Goal: Task Accomplishment & Management: Manage account settings

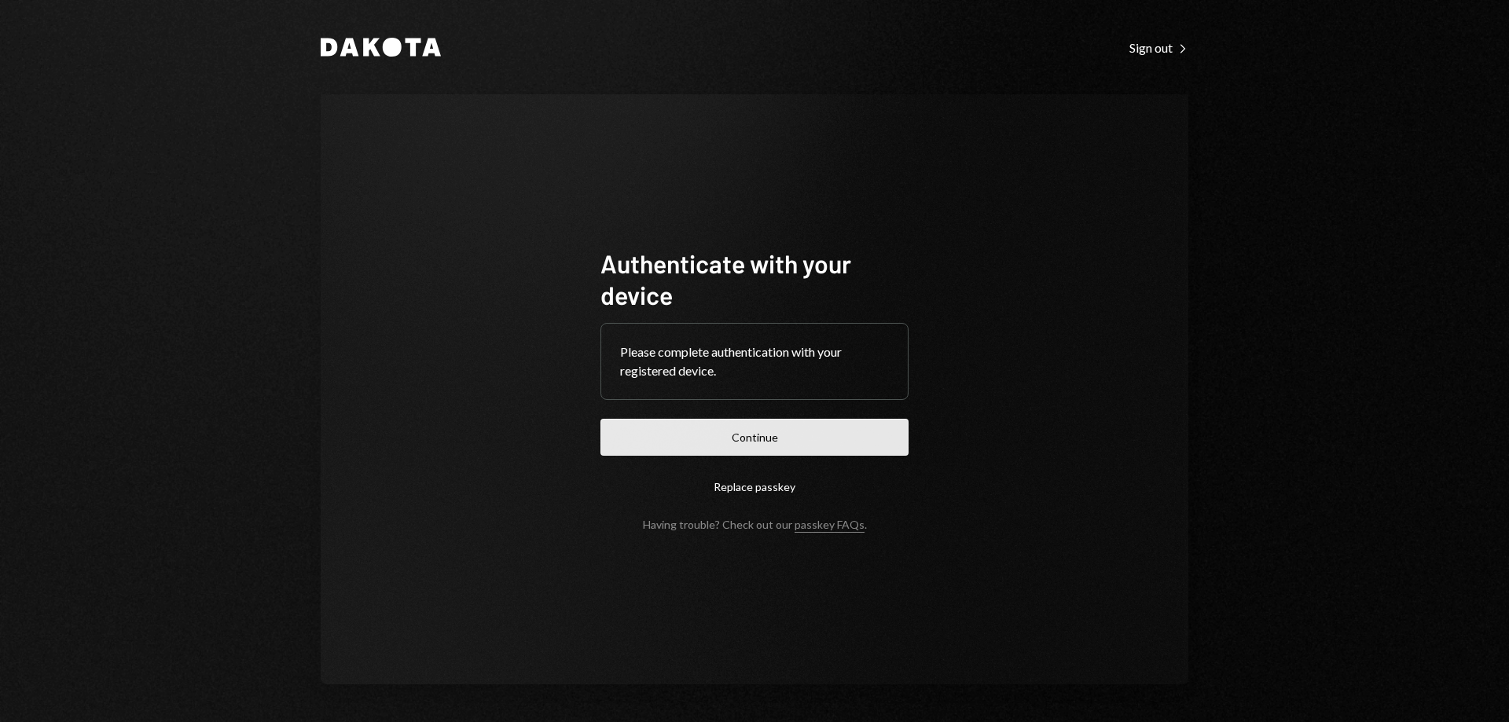
click at [775, 453] on button "Continue" at bounding box center [754, 437] width 308 height 37
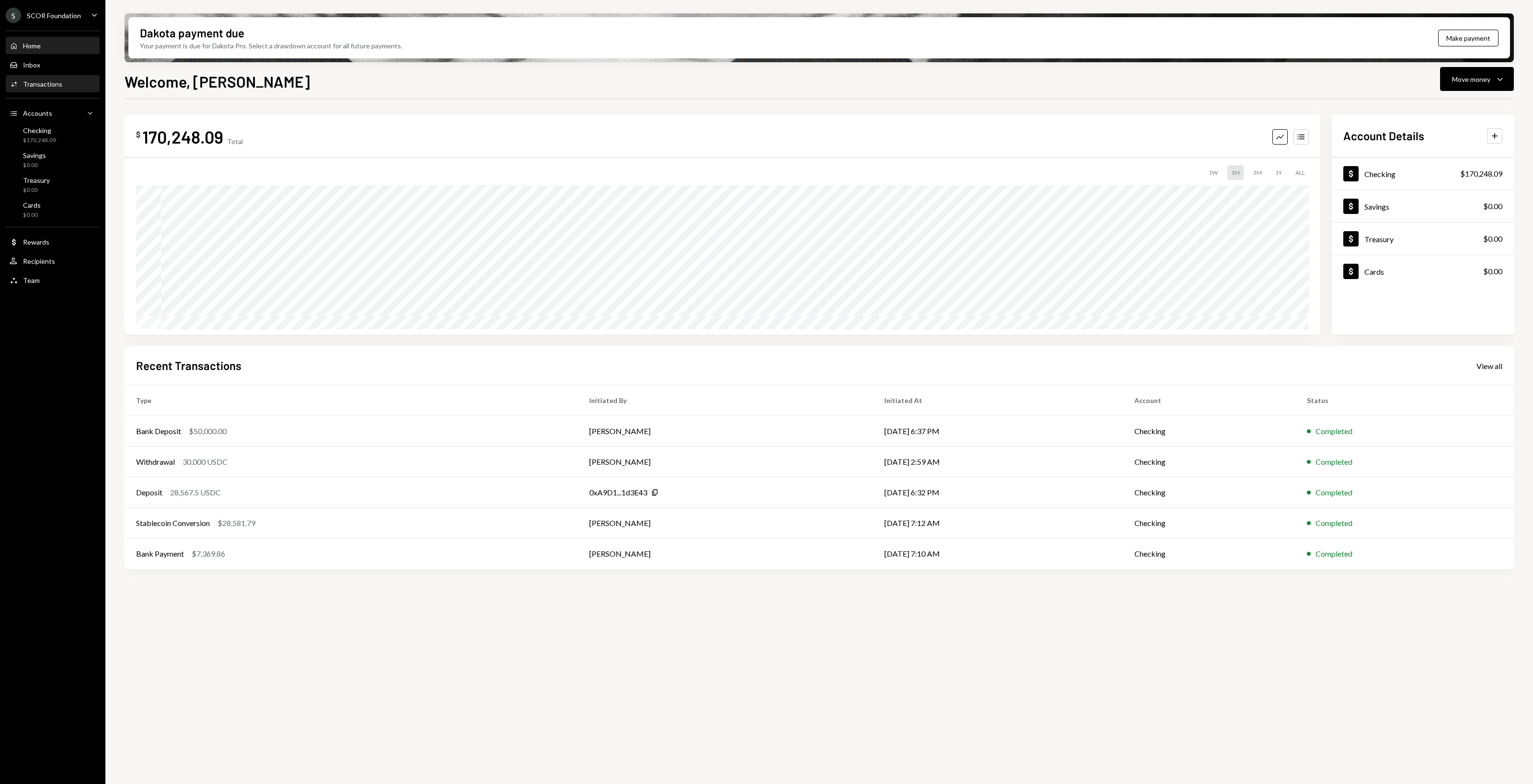
click at [63, 84] on div "Activities Transactions" at bounding box center [52, 84] width 86 height 9
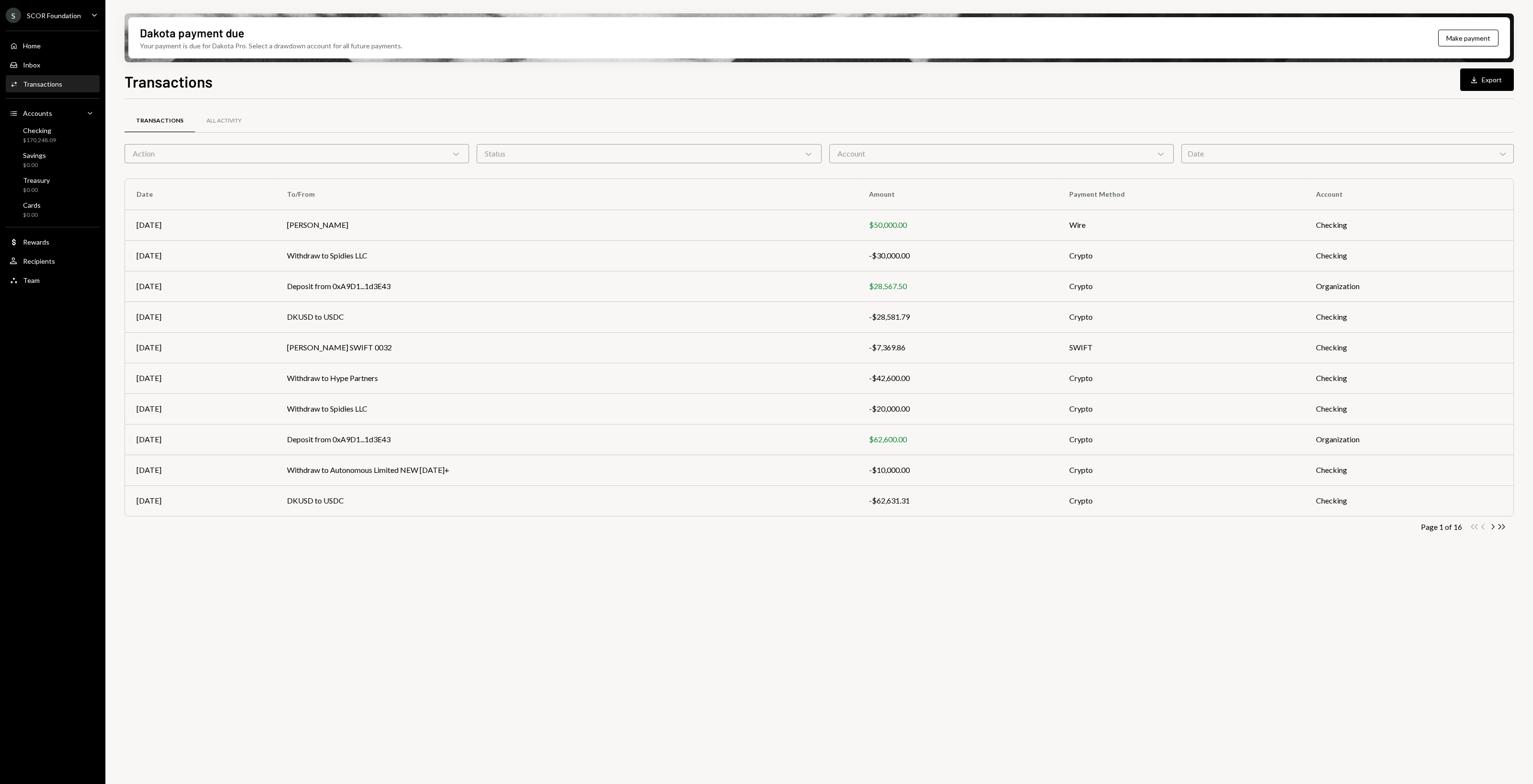
click at [919, 147] on div "Date Chevron Down" at bounding box center [1347, 154] width 332 height 19
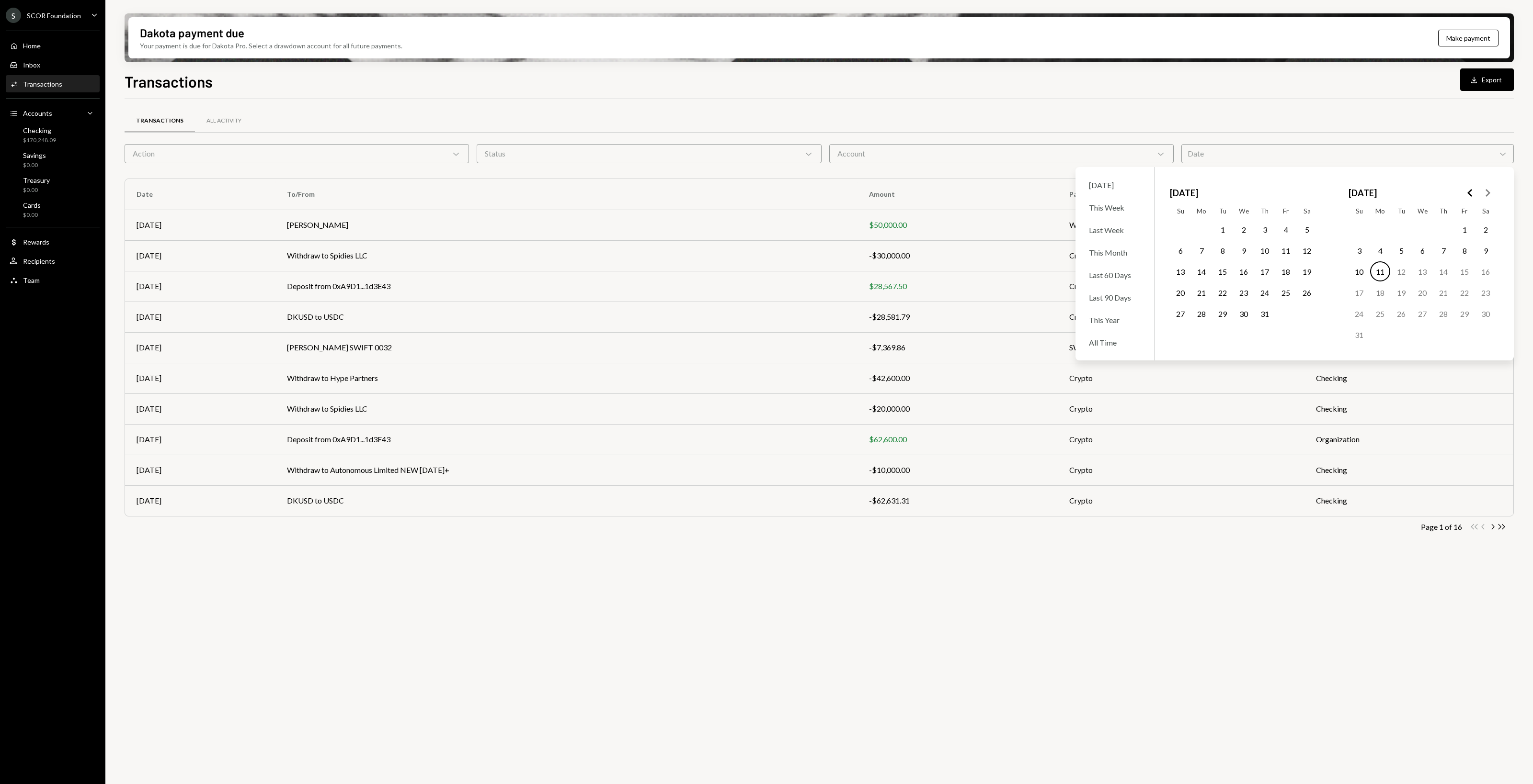
click at [919, 232] on button "1" at bounding box center [1222, 229] width 20 height 20
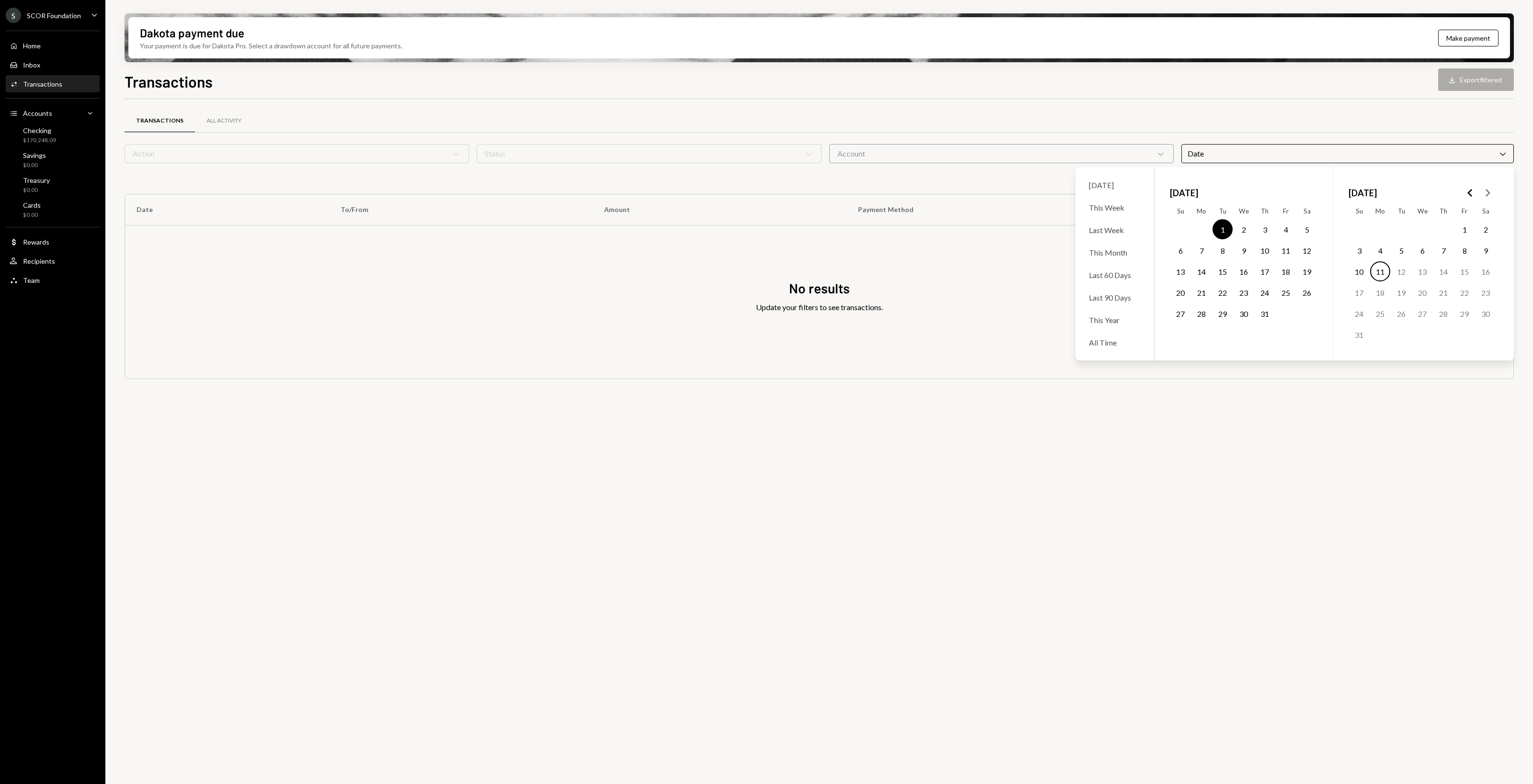
click at [919, 310] on button "31" at bounding box center [1265, 313] width 20 height 20
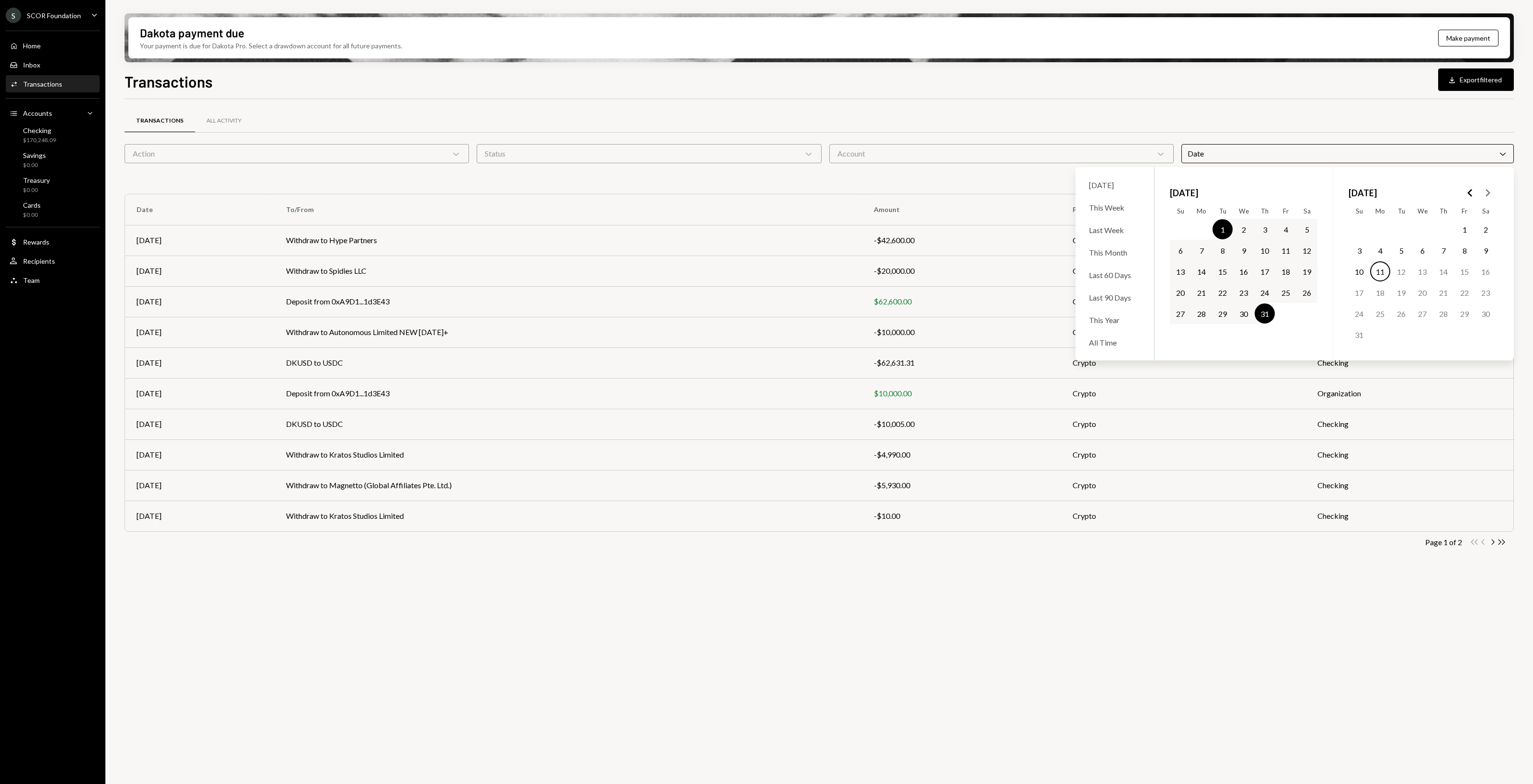
click at [919, 230] on button "1" at bounding box center [1464, 229] width 20 height 20
click at [919, 82] on button "Download Export filtered" at bounding box center [1476, 79] width 76 height 23
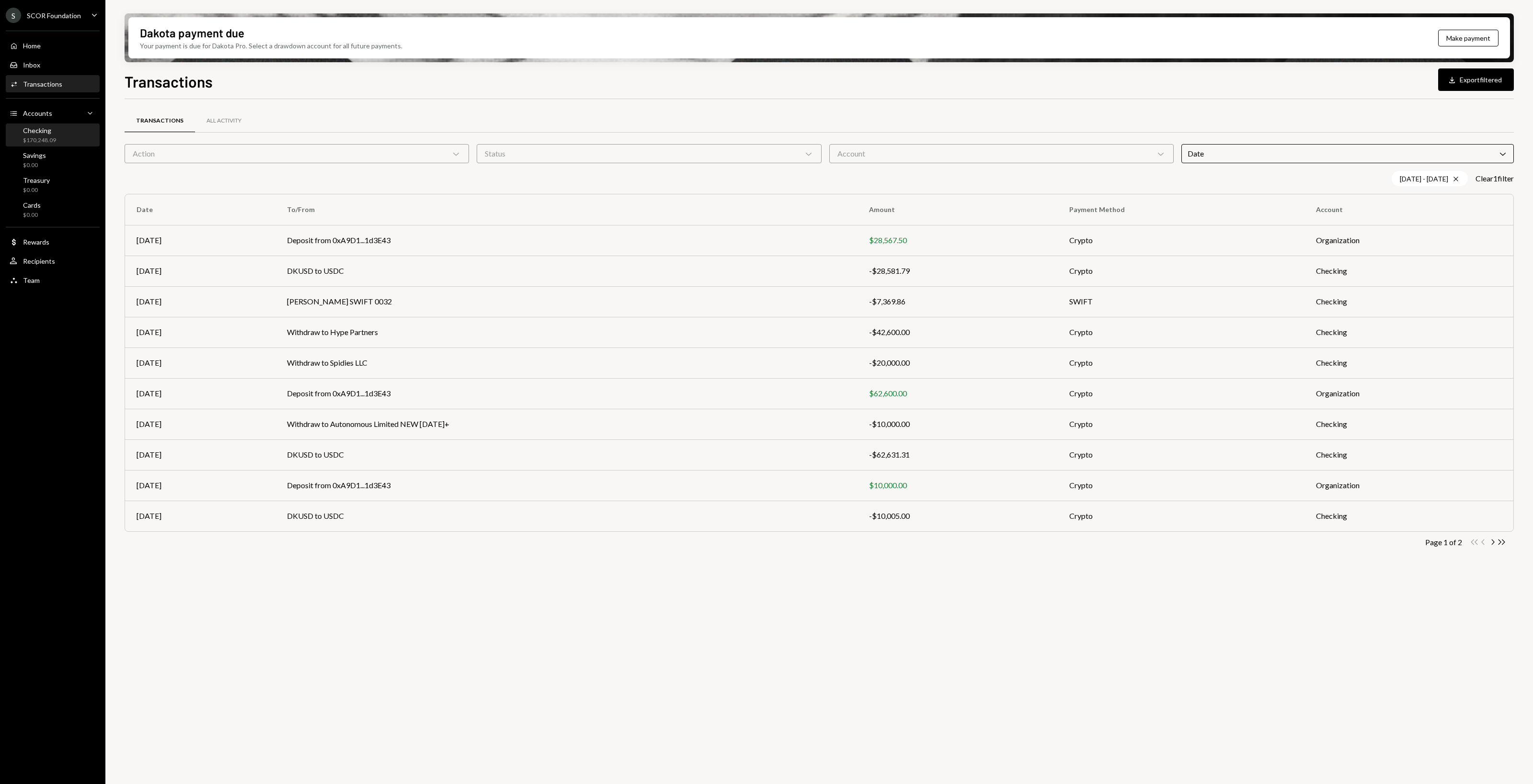
click at [70, 130] on div "Checking $170,248.09" at bounding box center [52, 136] width 86 height 18
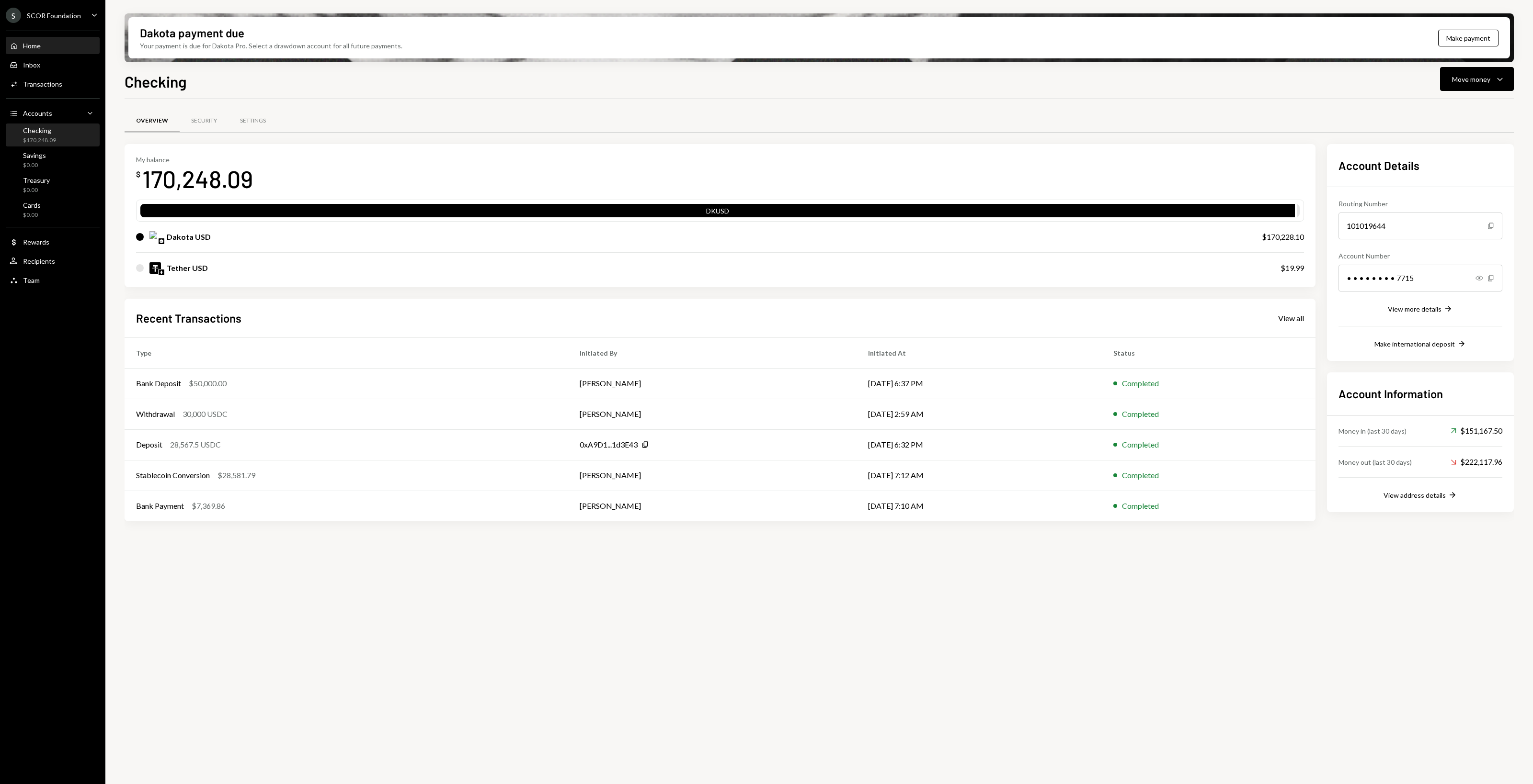
click at [51, 38] on div "Home Home" at bounding box center [52, 46] width 86 height 16
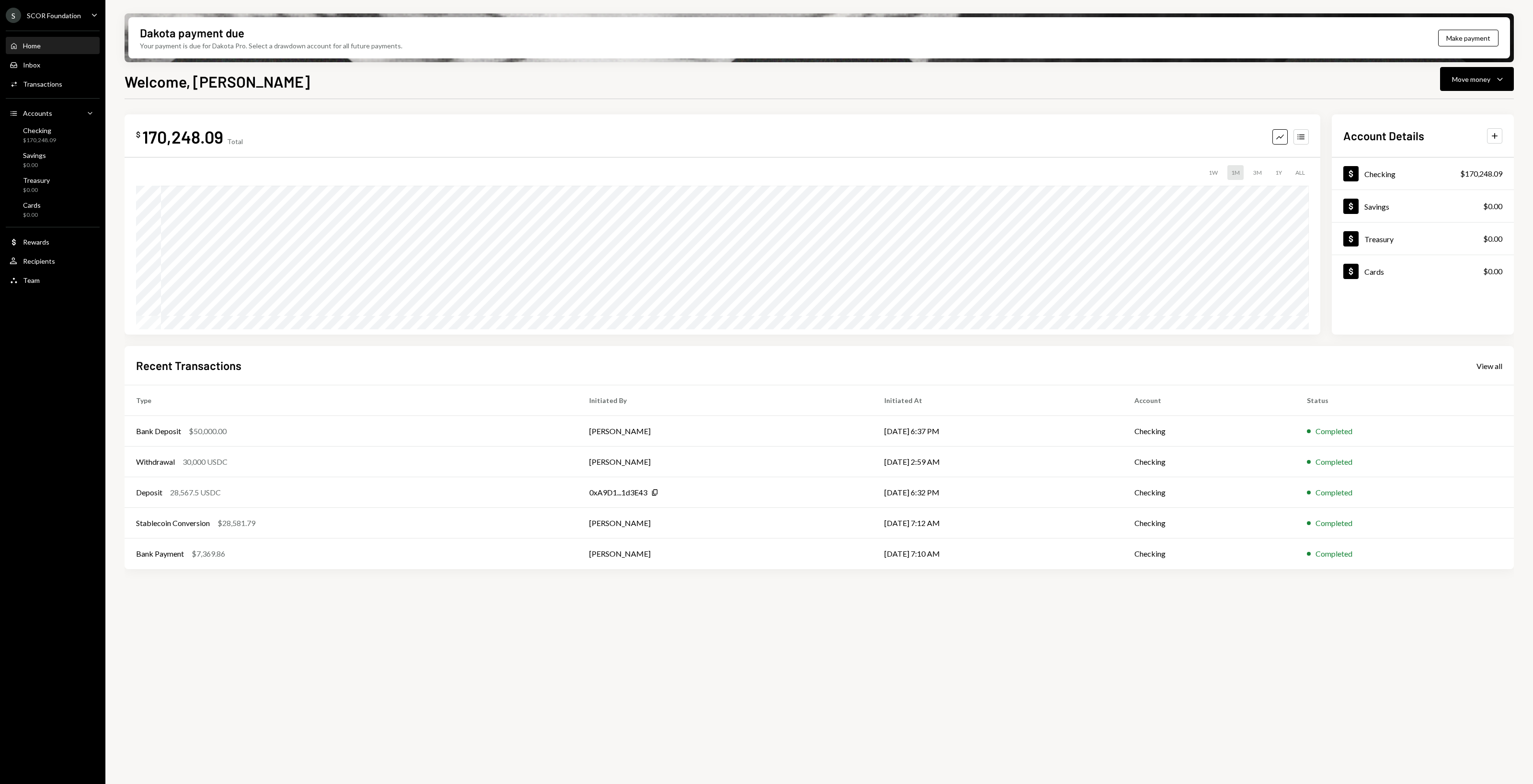
click at [919, 173] on div "3M" at bounding box center [1257, 172] width 16 height 15
drag, startPoint x: 449, startPoint y: 592, endPoint x: 209, endPoint y: 444, distance: 282.0
click at [437, 440] on div "$ 170,248.09 Total Graph Accounts 1W 1M 3M 1Y ALL $824,492.49 [DATE] Account De…" at bounding box center [819, 447] width 1389 height 696
click at [919, 164] on div "Dollar Checking $170,248.09" at bounding box center [1423, 174] width 182 height 31
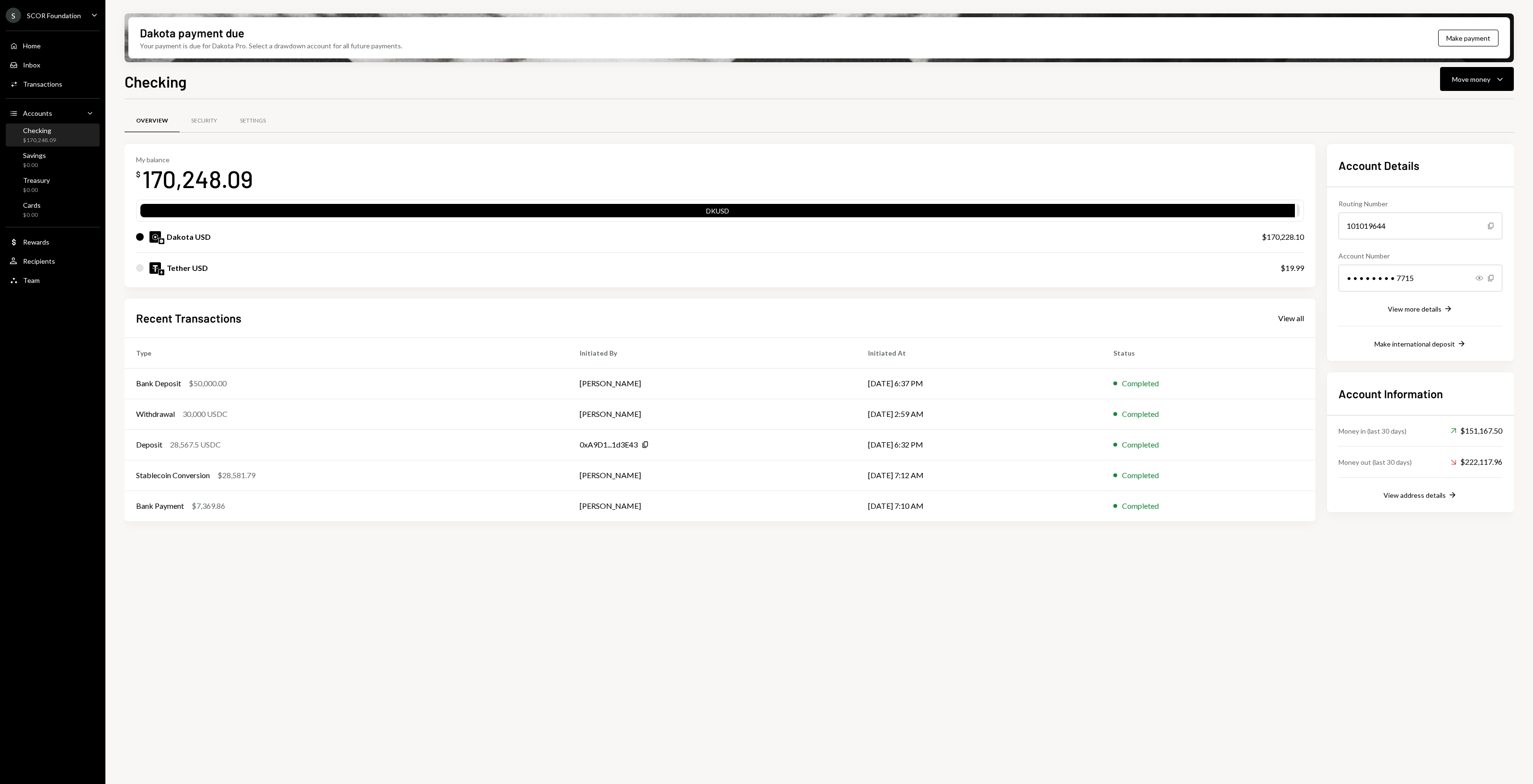
drag, startPoint x: 506, startPoint y: 646, endPoint x: 389, endPoint y: 620, distance: 119.9
click at [501, 440] on div "Overview Security Settings My balance $ 170,248.09 DKUSD Dakota USD $170,228.10…" at bounding box center [819, 447] width 1389 height 696
drag, startPoint x: 379, startPoint y: 619, endPoint x: 295, endPoint y: 602, distance: 85.7
click at [295, 440] on div "Overview Security Settings My balance $ 170,248.09 DKUSD Dakota USD $170,228.10…" at bounding box center [819, 447] width 1389 height 696
drag, startPoint x: 283, startPoint y: 596, endPoint x: 257, endPoint y: 505, distance: 94.6
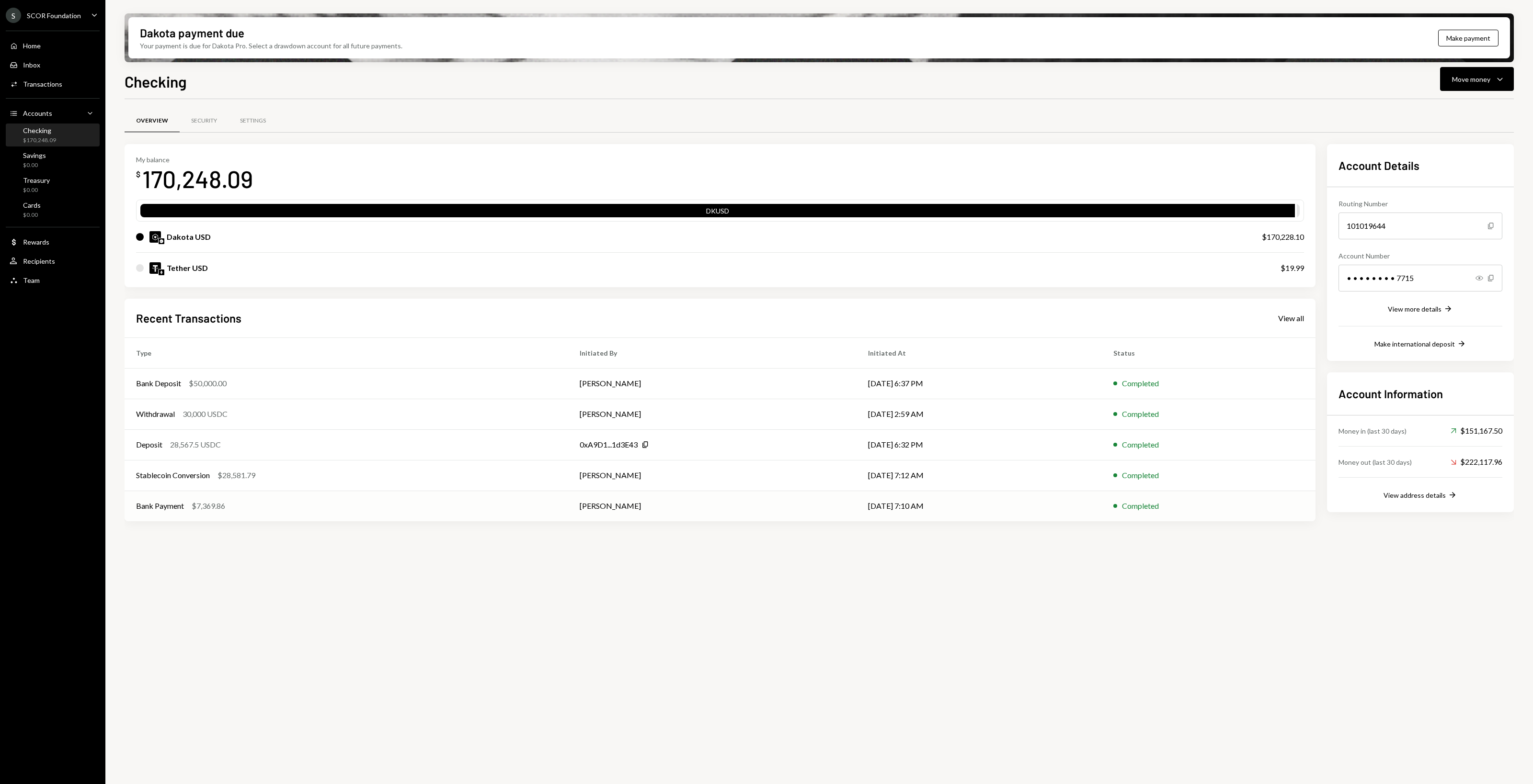
click at [223, 440] on div "Overview Security Settings My balance $ 170,248.09 DKUSD Dakota USD $170,228.10…" at bounding box center [819, 447] width 1389 height 696
click at [46, 49] on div "Home Home" at bounding box center [52, 46] width 86 height 9
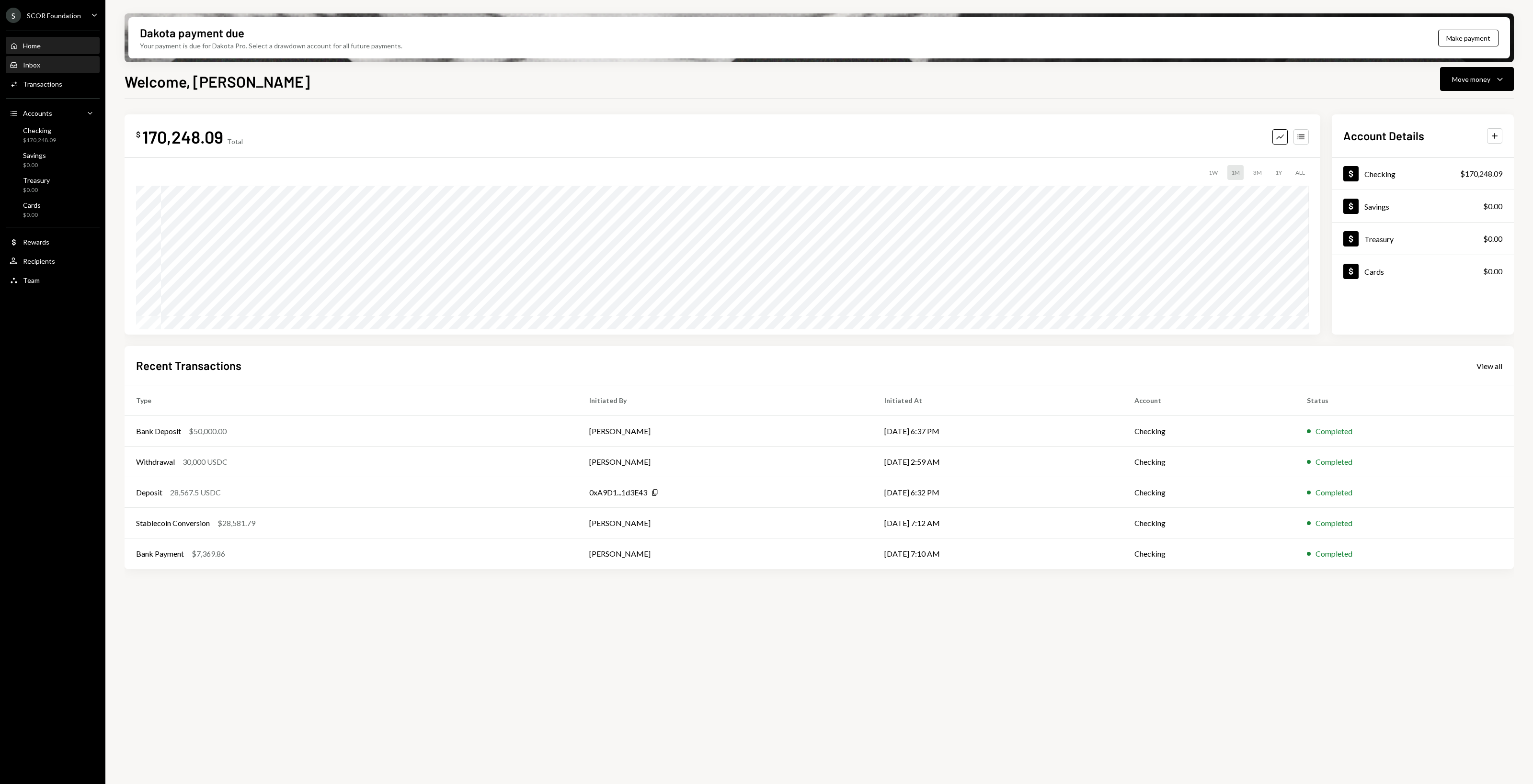
click at [36, 68] on div "Inbox" at bounding box center [32, 65] width 17 height 8
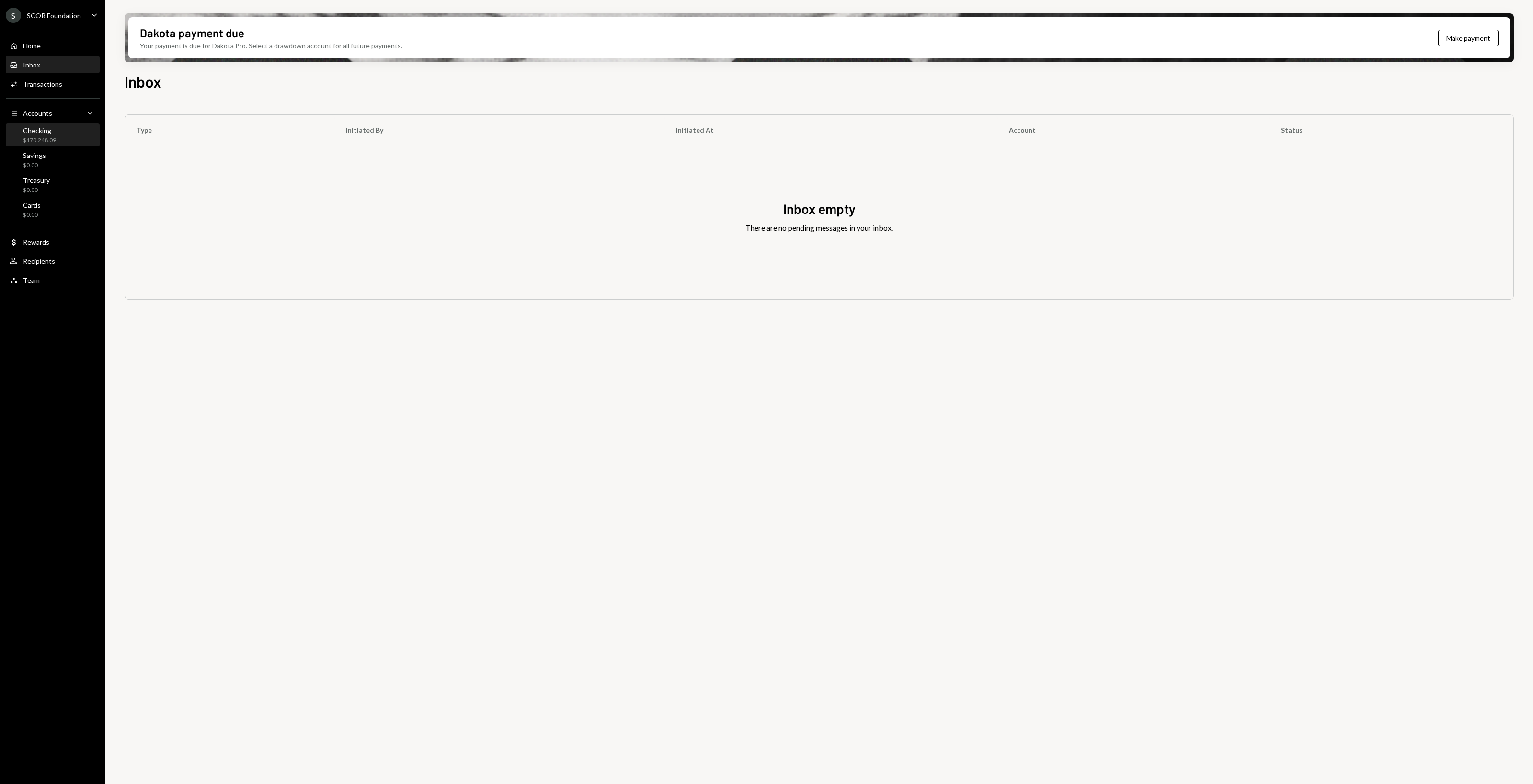
click at [39, 137] on div "$170,248.09" at bounding box center [40, 140] width 33 height 8
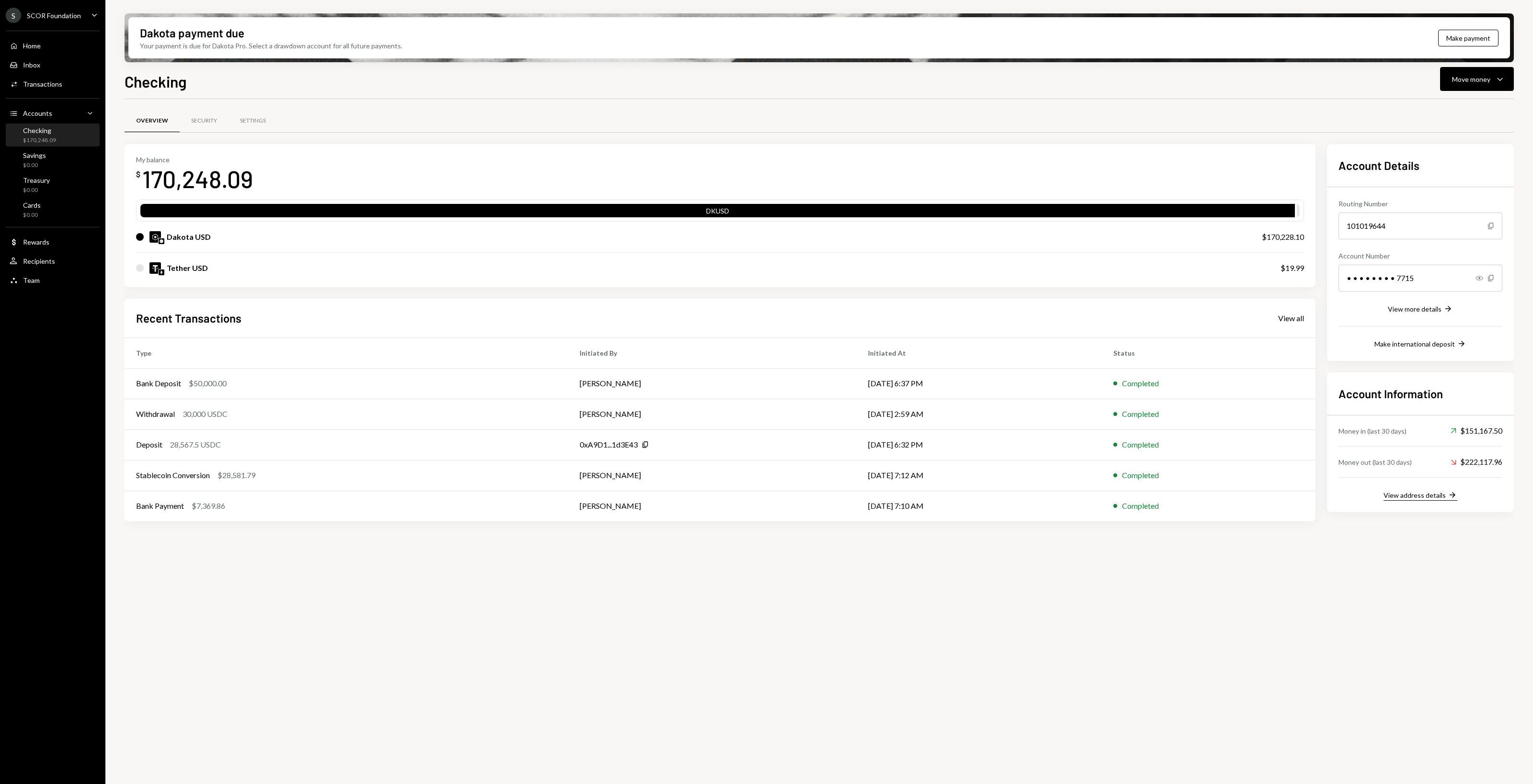
click at [919, 440] on div "View address details" at bounding box center [1415, 495] width 62 height 8
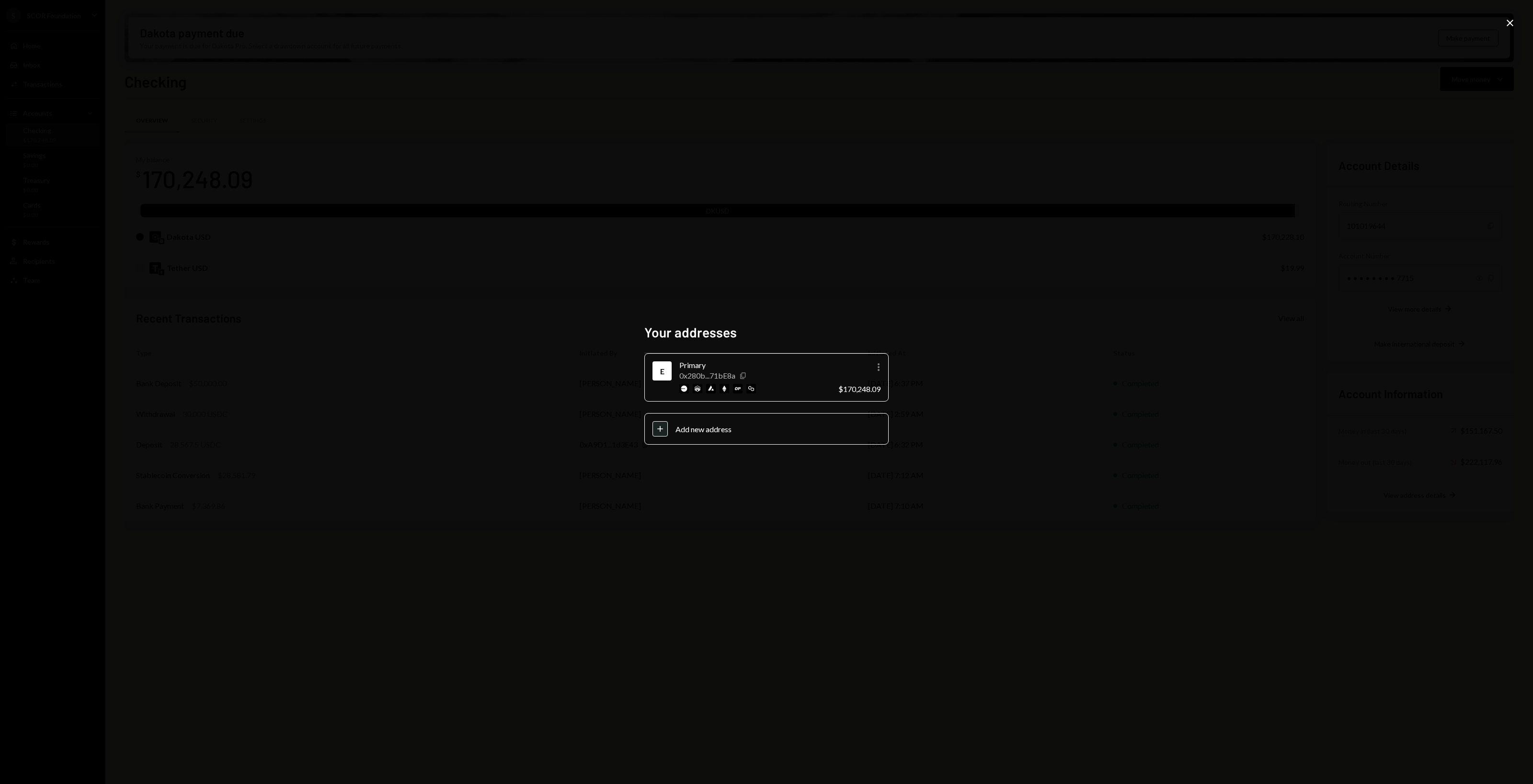
click at [744, 376] on icon "Copy" at bounding box center [743, 376] width 8 height 8
click at [458, 292] on div "Your addresses E Primary 0x280b...71bE8a Copy More $170,248.09 Plus Add new add…" at bounding box center [766, 392] width 1533 height 784
